Goal: Task Accomplishment & Management: Complete application form

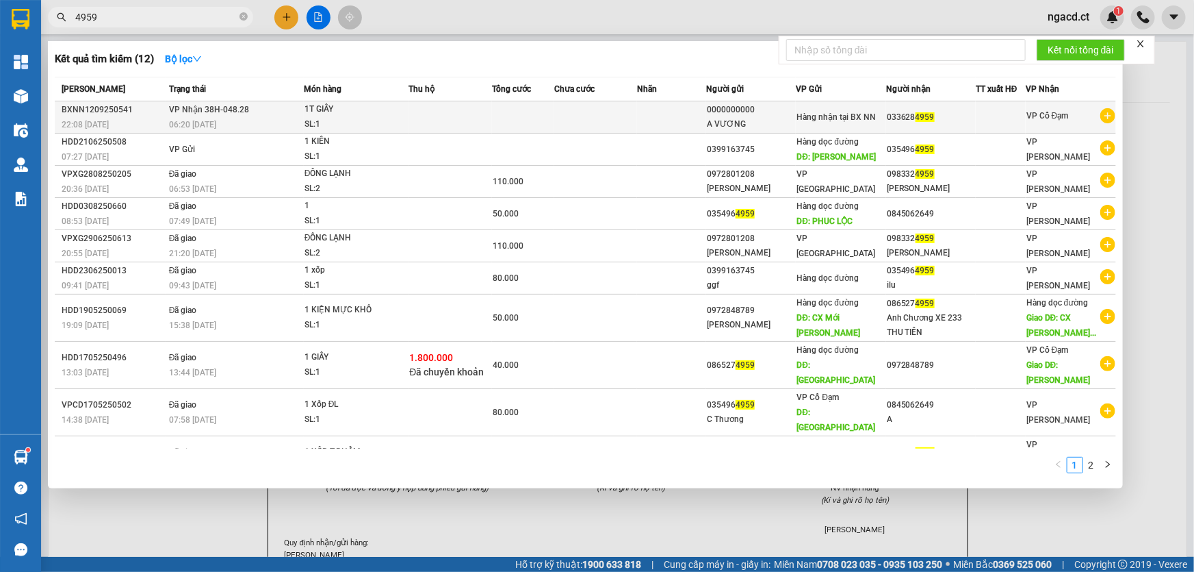
type input "4959"
click at [383, 115] on div "1T GIẤY" at bounding box center [356, 109] width 103 height 15
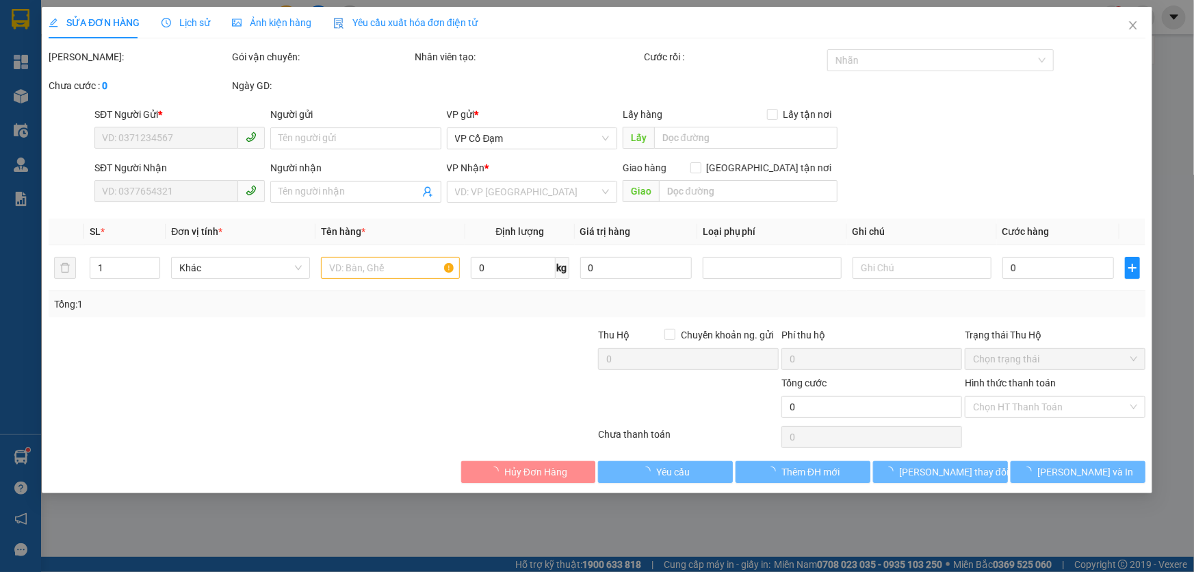
type input "0000000000"
type input "A VƯƠNG"
type input "0336284959"
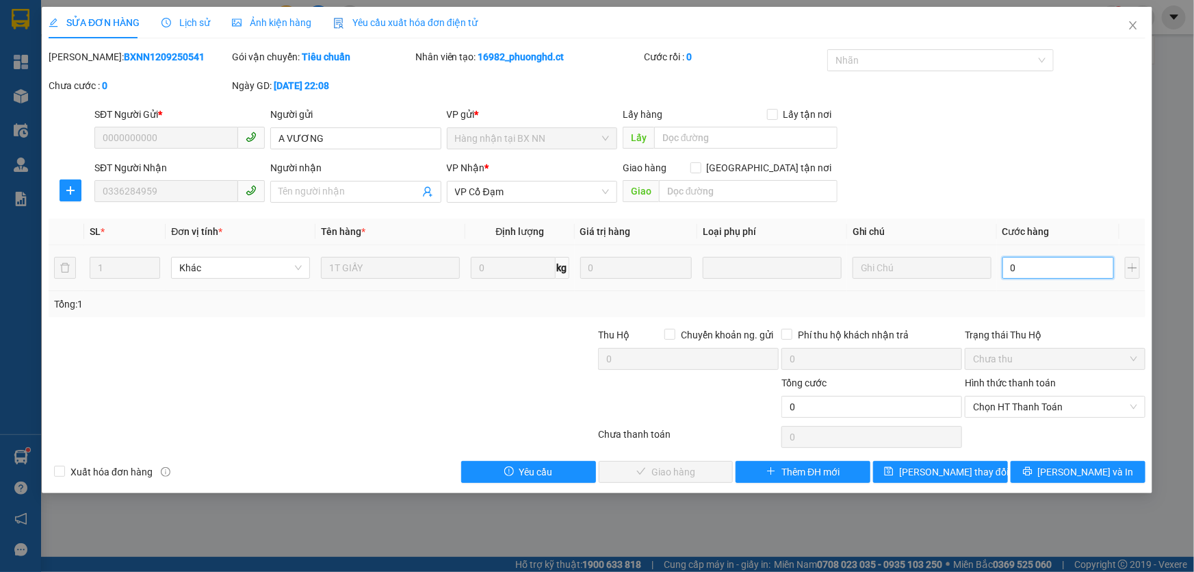
click at [1061, 260] on input "0" at bounding box center [1059, 268] width 112 height 22
type input "5"
type input "50"
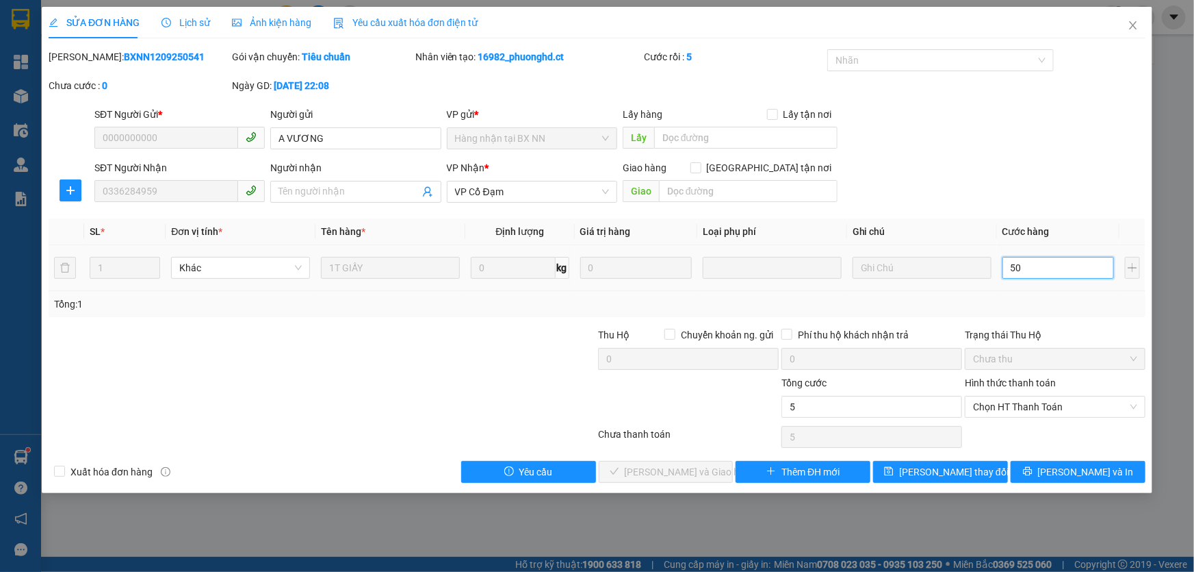
type input "50"
type input "50.000"
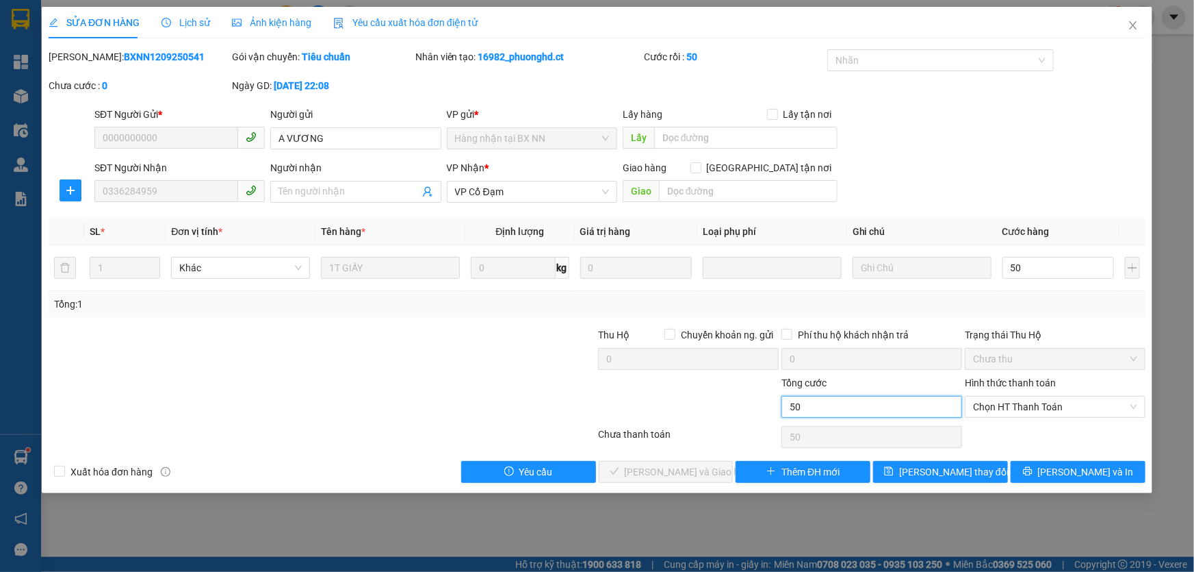
type input "50.000"
click at [920, 398] on input "50.000" at bounding box center [872, 407] width 181 height 22
click at [1017, 404] on span "Chọn HT Thanh Toán" at bounding box center [1055, 406] width 164 height 21
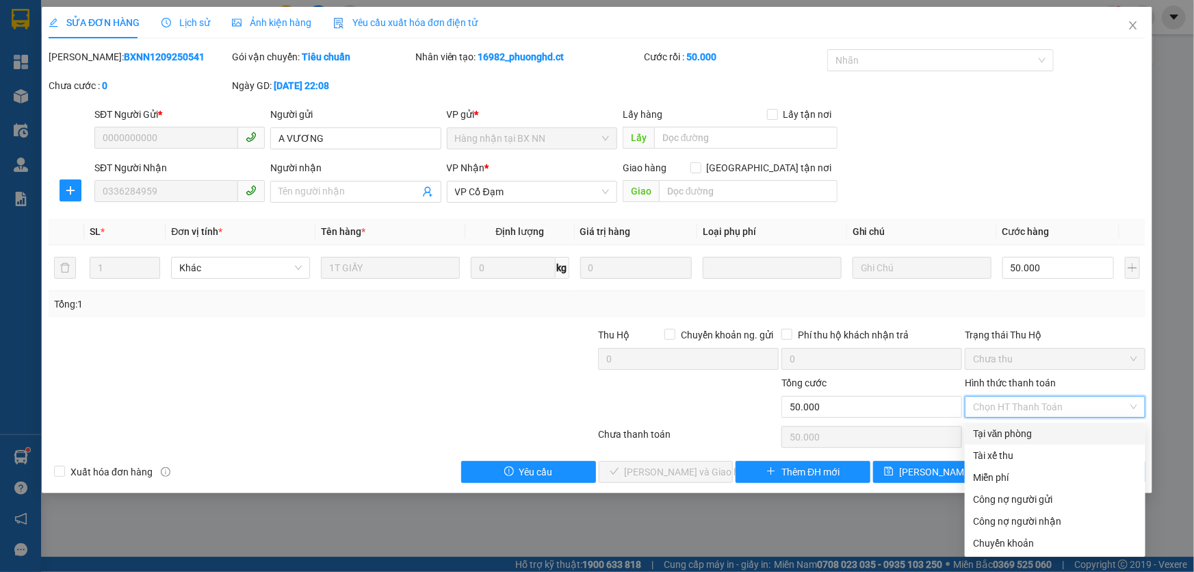
click at [1012, 432] on div "Tại văn phòng" at bounding box center [1055, 433] width 164 height 15
type input "0"
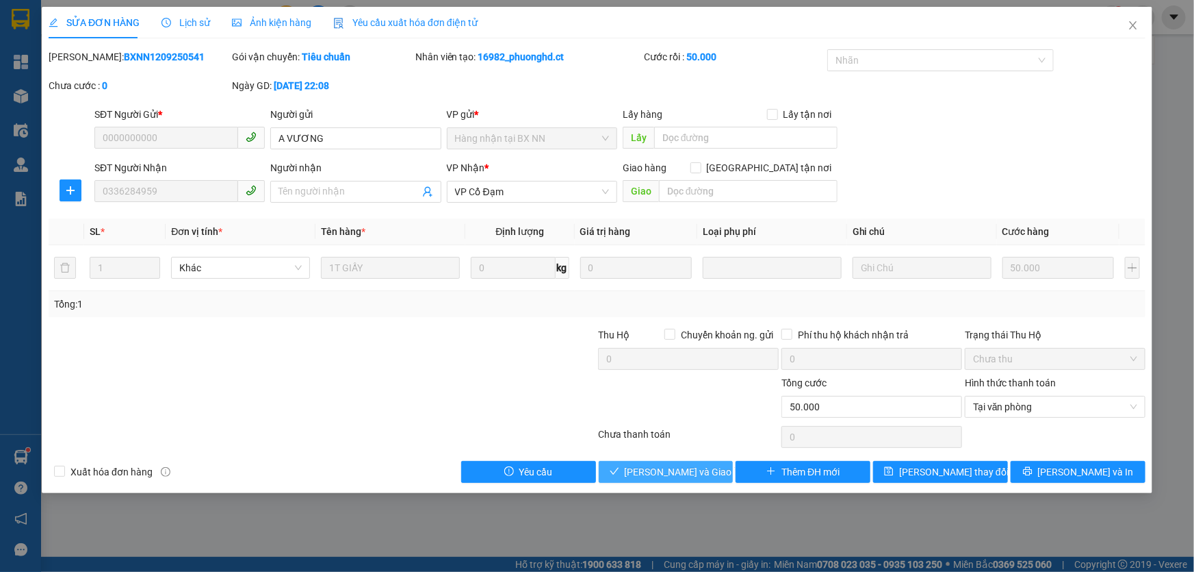
click at [674, 468] on span "[PERSON_NAME] và Giao hàng" at bounding box center [690, 471] width 131 height 15
